Goal: Book appointment/travel/reservation

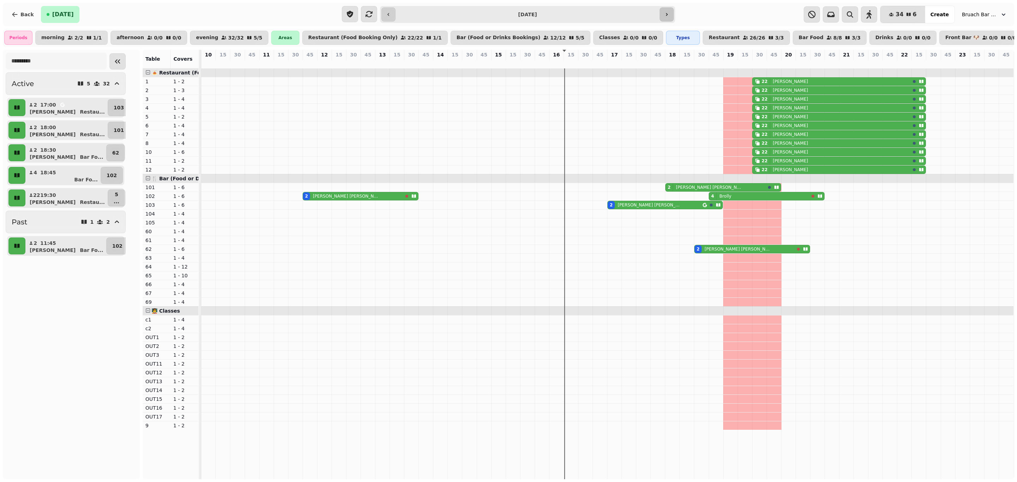
click at [665, 13] on icon "button" at bounding box center [667, 15] width 6 height 6
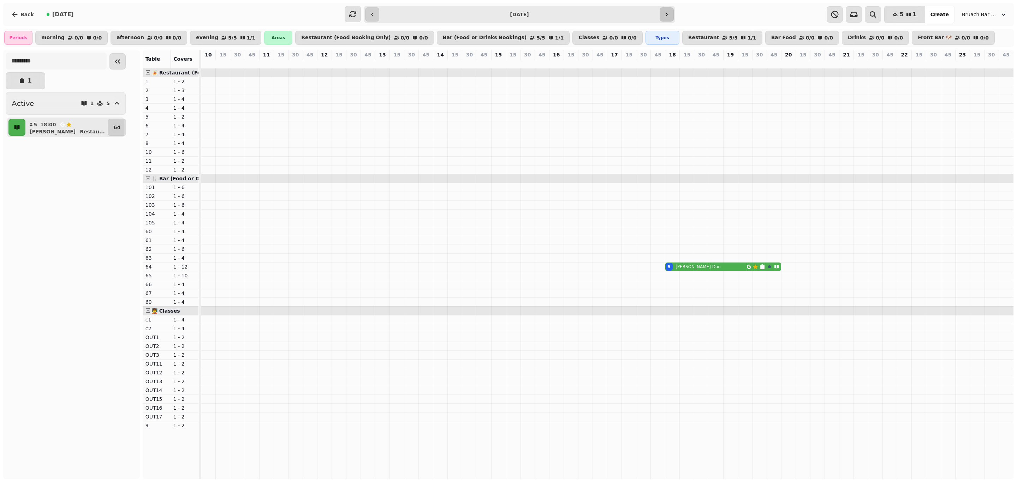
click at [664, 7] on button "button" at bounding box center [667, 14] width 14 height 14
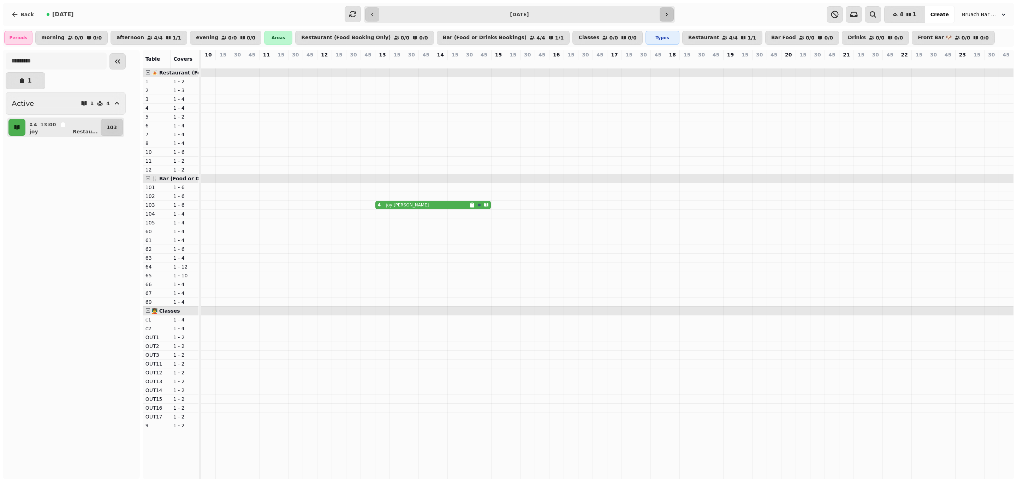
click at [671, 16] on button "button" at bounding box center [667, 14] width 14 height 14
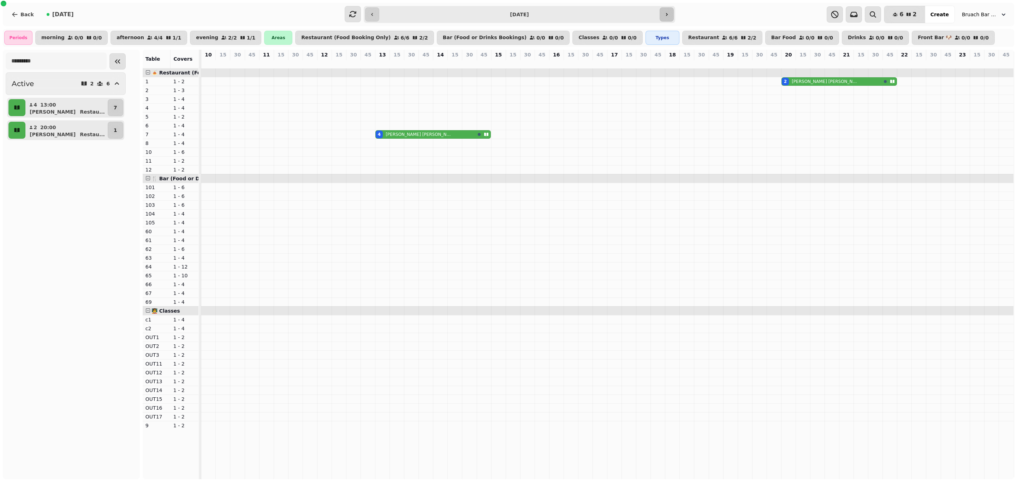
click at [670, 16] on icon "button" at bounding box center [667, 15] width 6 height 6
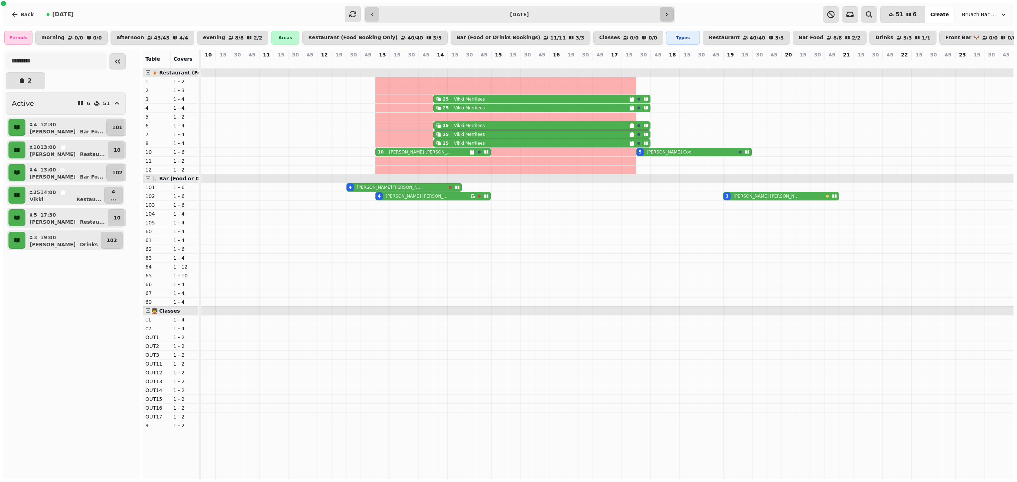
click at [670, 13] on button "button" at bounding box center [667, 14] width 14 height 14
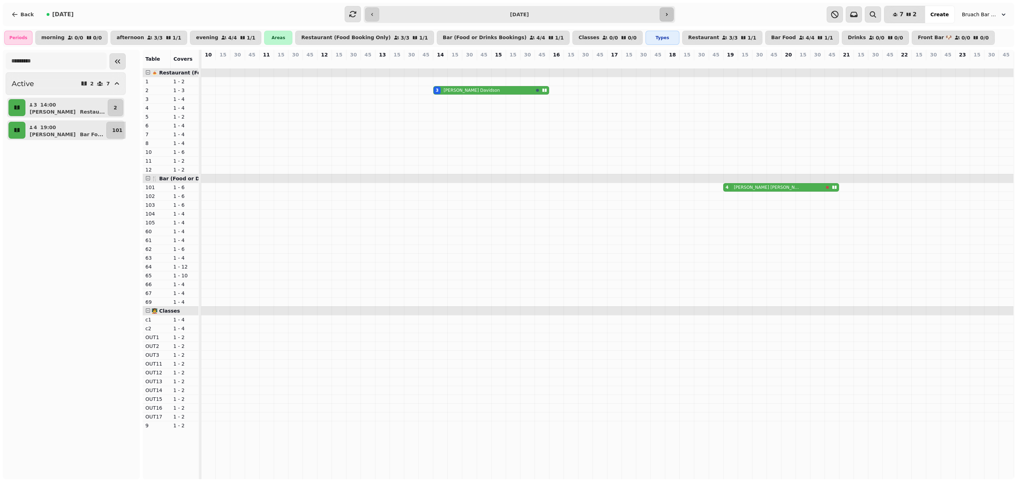
click at [664, 15] on icon "button" at bounding box center [667, 15] width 6 height 6
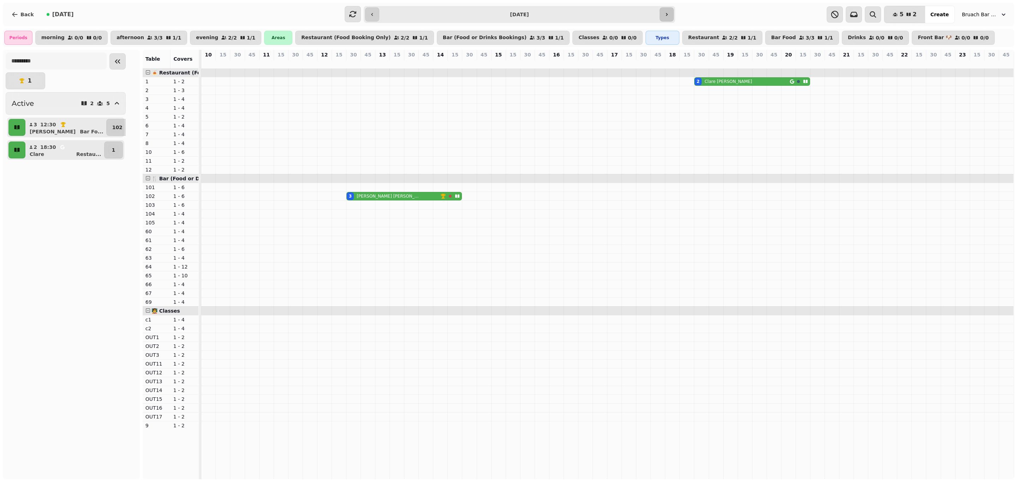
click at [664, 11] on button "button" at bounding box center [667, 14] width 14 height 14
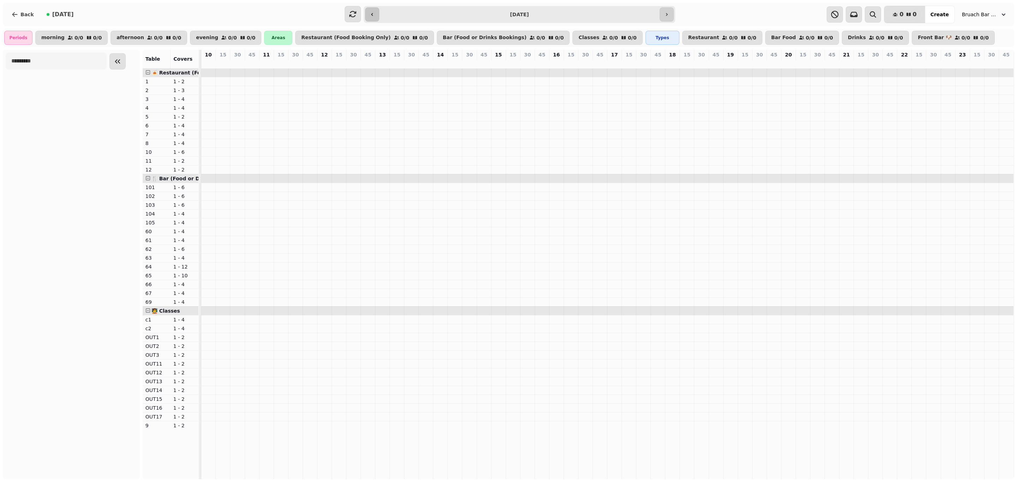
click at [374, 13] on button "button" at bounding box center [372, 14] width 14 height 14
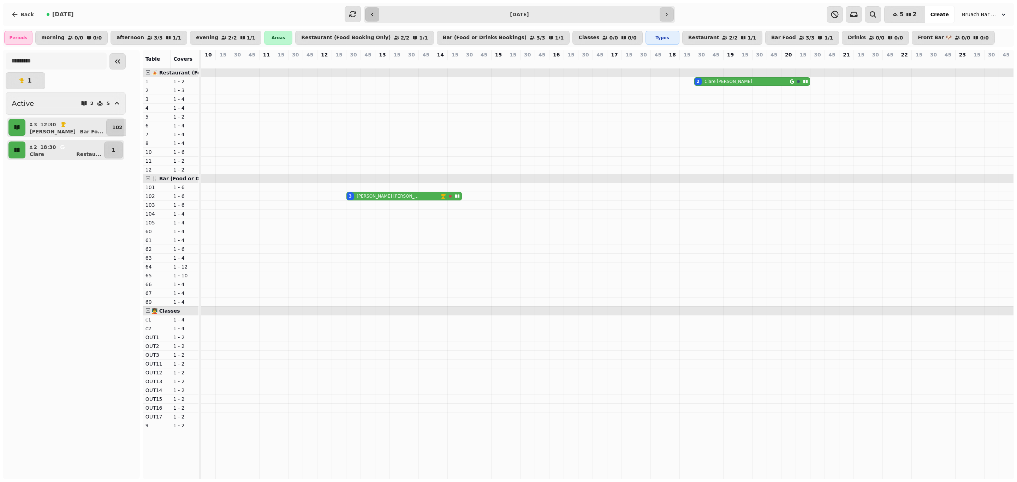
click at [372, 13] on icon "button" at bounding box center [372, 15] width 6 height 6
type input "**********"
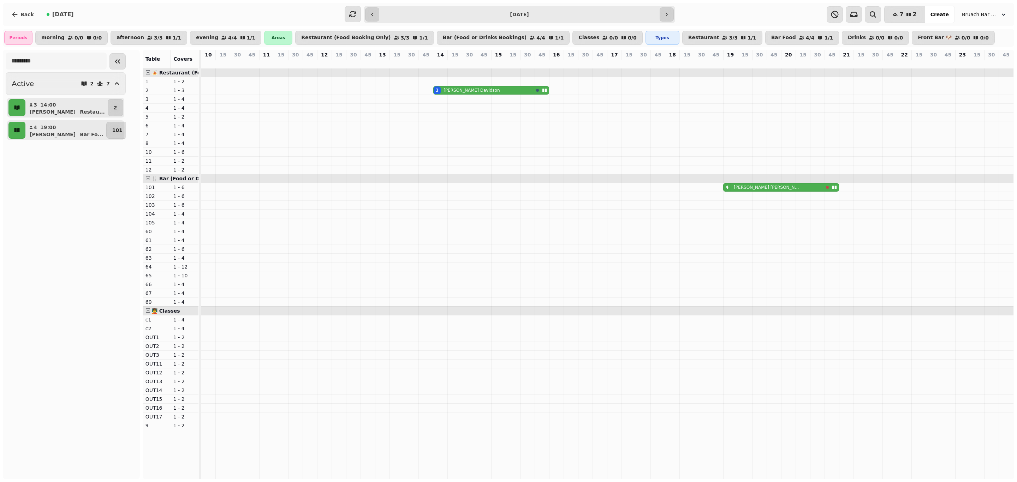
drag, startPoint x: 993, startPoint y: 422, endPoint x: 1016, endPoint y: 508, distance: 88.9
